Goal: Use online tool/utility: Utilize a website feature to perform a specific function

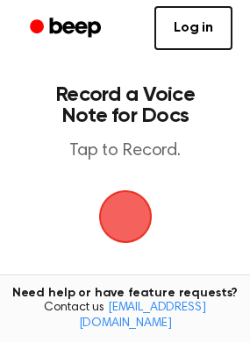
click at [123, 207] on span "button" at bounding box center [125, 216] width 49 height 49
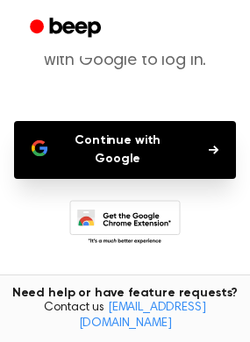
scroll to position [195, 0]
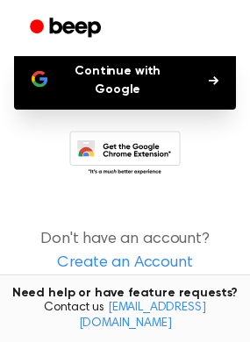
click at [133, 69] on button "Continue with Google" at bounding box center [125, 81] width 222 height 58
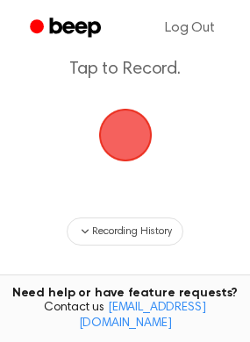
scroll to position [82, 0]
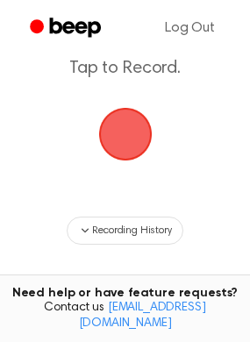
click at [138, 144] on span "button" at bounding box center [125, 134] width 49 height 49
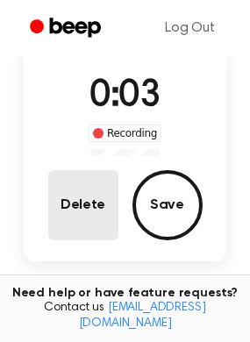
scroll to position [119, 0]
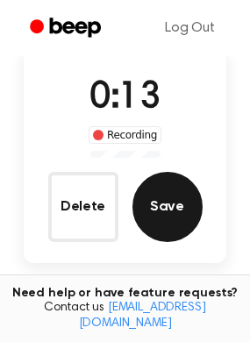
click at [176, 213] on button "Save" at bounding box center [167, 207] width 70 height 70
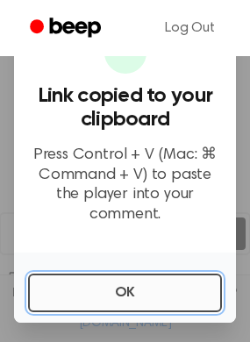
click at [147, 296] on button "OK" at bounding box center [125, 292] width 194 height 39
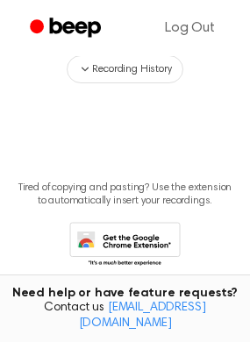
scroll to position [562, 0]
